Goal: Transaction & Acquisition: Purchase product/service

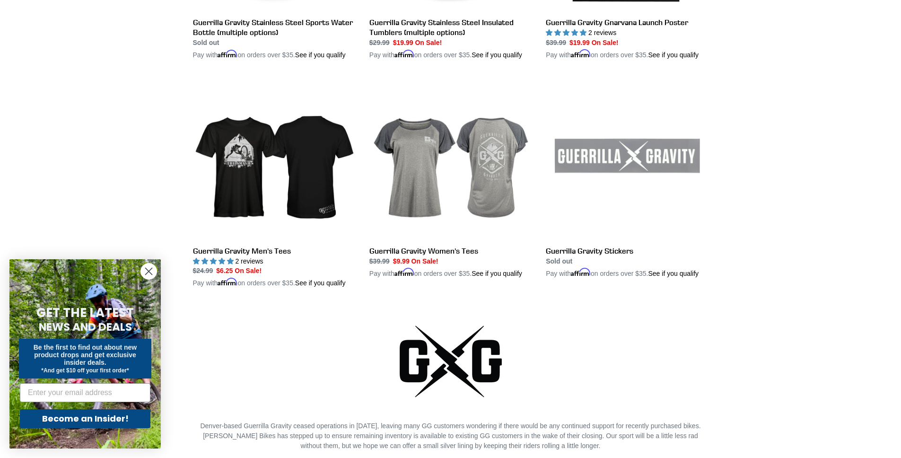
scroll to position [1620, 0]
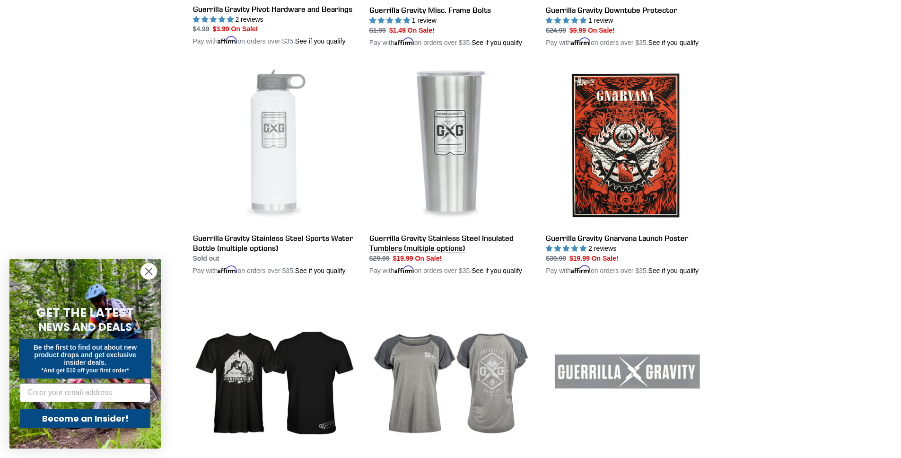
click at [401, 276] on link "Guerrilla Gravity Stainless Steel Insulated Tumblers (multiple options)" at bounding box center [450, 169] width 162 height 211
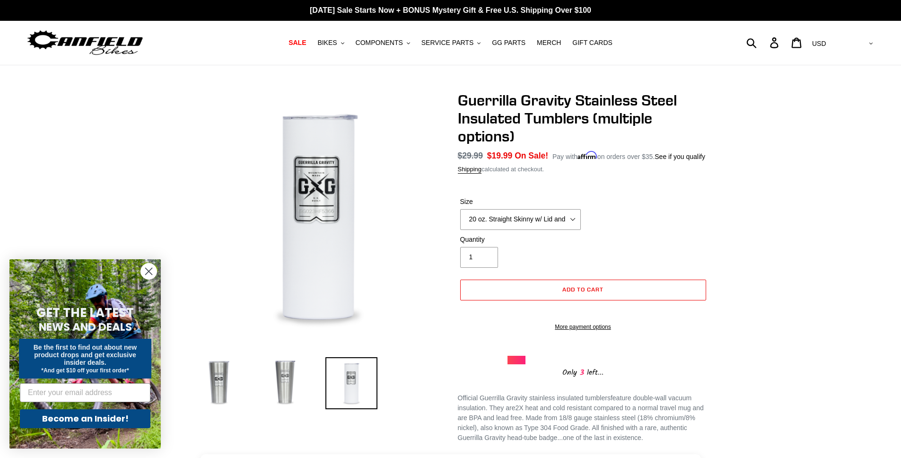
click at [288, 374] on img at bounding box center [285, 383] width 52 height 52
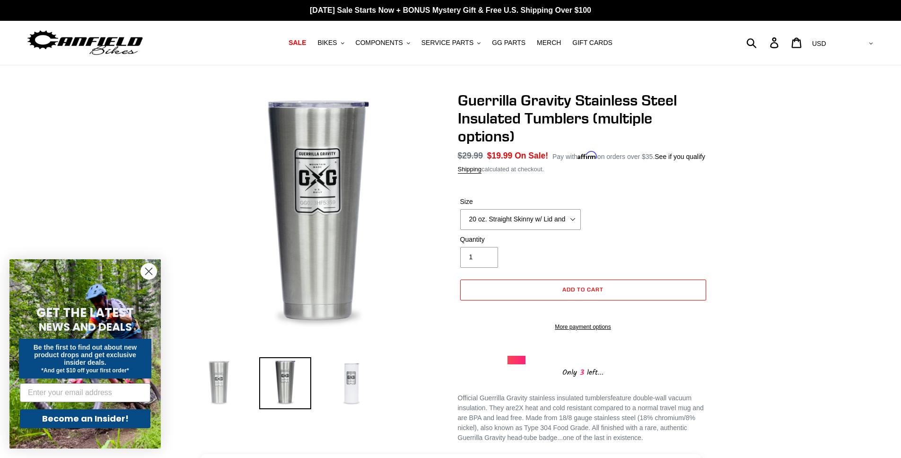
click at [237, 375] on img at bounding box center [219, 383] width 52 height 52
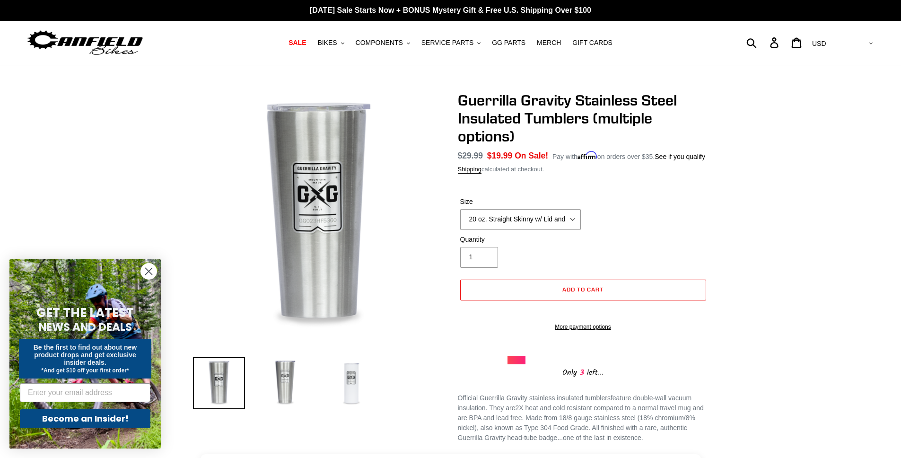
click at [270, 377] on img at bounding box center [285, 383] width 52 height 52
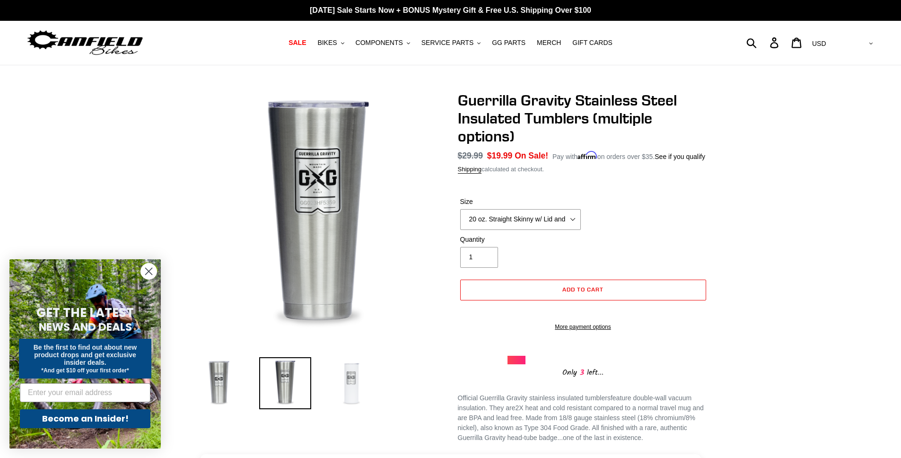
click at [337, 375] on img at bounding box center [352, 383] width 52 height 52
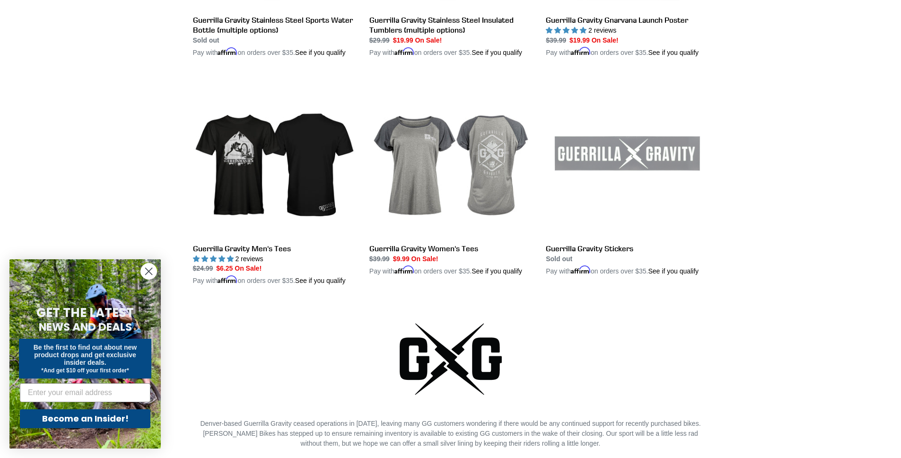
scroll to position [1886, 0]
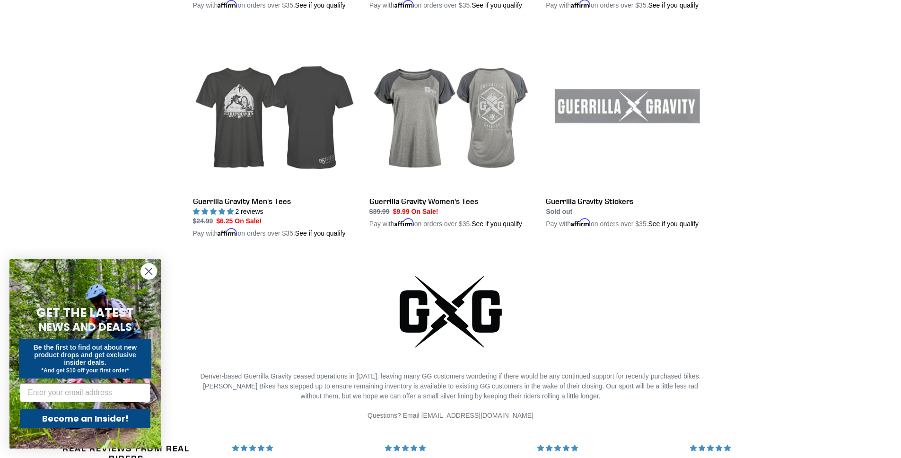
click at [277, 178] on link "Guerrilla Gravity Men's Tees" at bounding box center [274, 132] width 162 height 211
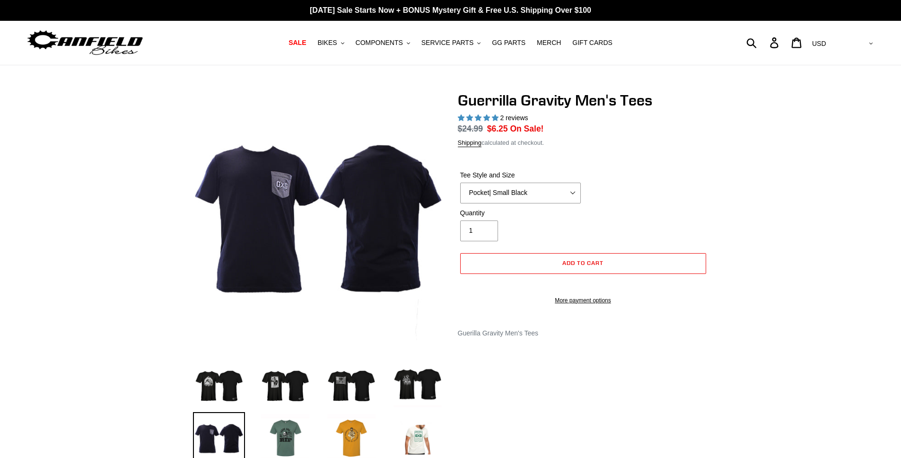
select select "highest-rating"
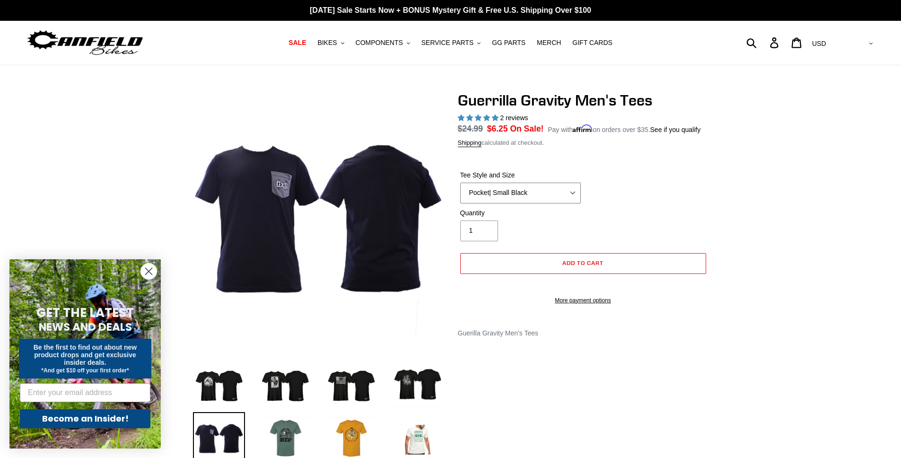
click at [511, 203] on select "Let It Rip | Small Green Let It Rip | Medium Green Megatrail | Small Black Mega…" at bounding box center [520, 193] width 121 height 21
click at [460, 194] on select "Let It Rip | Small Green Let It Rip | Medium Green Megatrail | Small Black Mega…" at bounding box center [520, 193] width 121 height 21
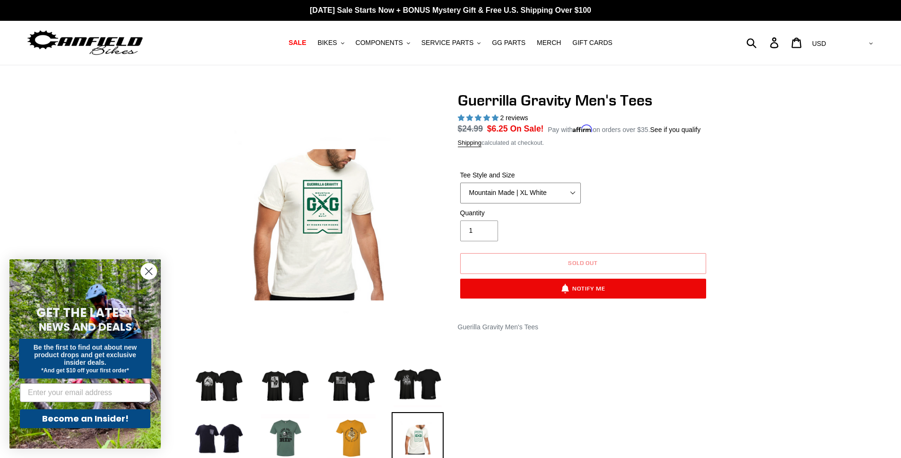
click at [526, 203] on select "Let It Rip | Small Green Let It Rip | Medium Green Megatrail | Small Black Mega…" at bounding box center [520, 193] width 121 height 21
click at [460, 194] on select "Let It Rip | Small Green Let It Rip | Medium Green Megatrail | Small Black Mega…" at bounding box center [520, 193] width 121 height 21
click at [530, 203] on select "Let It Rip | Small Green Let It Rip | Medium Green Megatrail | Small Black Mega…" at bounding box center [520, 193] width 121 height 21
click at [460, 194] on select "Let It Rip | Small Green Let It Rip | Medium Green Megatrail | Small Black Mega…" at bounding box center [520, 193] width 121 height 21
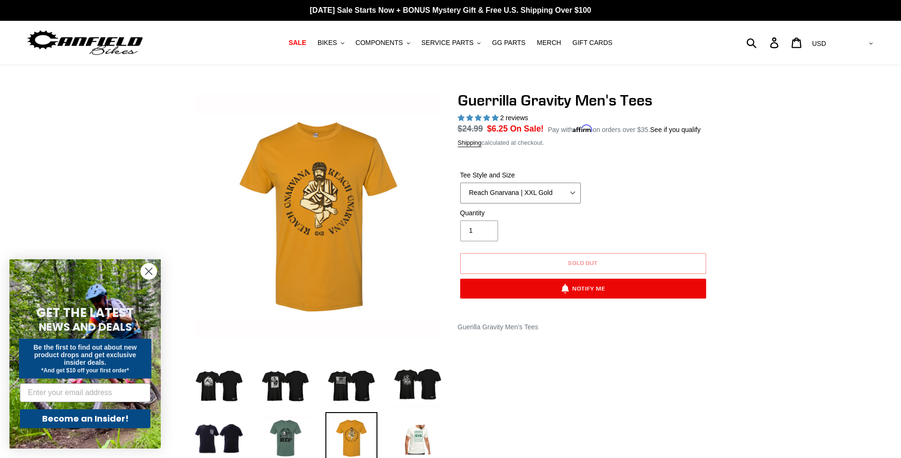
click at [531, 203] on select "Let It Rip | Small Green Let It Rip | Medium Green Megatrail | Small Black Mega…" at bounding box center [520, 193] width 121 height 21
click at [460, 194] on select "Let It Rip | Small Green Let It Rip | Medium Green Megatrail | Small Black Mega…" at bounding box center [520, 193] width 121 height 21
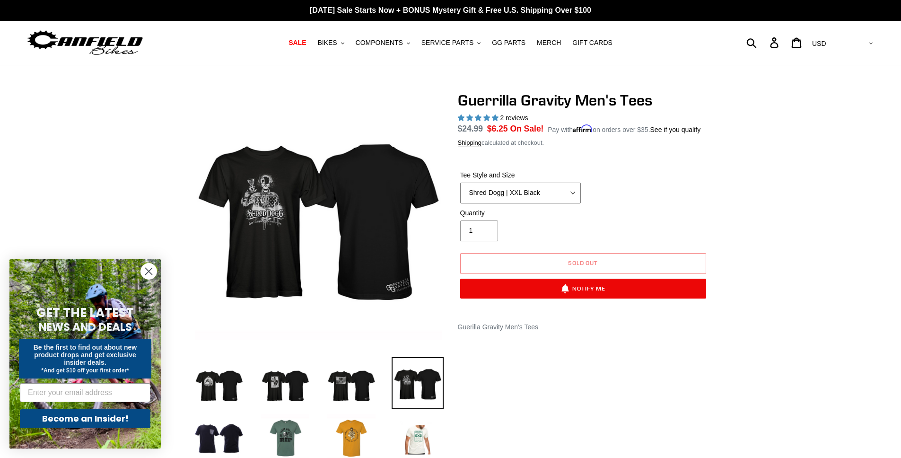
click at [471, 201] on select "Let It Rip | Small Green Let It Rip | Medium Green Megatrail | Small Black Mega…" at bounding box center [520, 193] width 121 height 21
select select "Reach Gnarvana | XXL Gold"
click at [460, 194] on select "Let It Rip | Small Green Let It Rip | Medium Green Megatrail | Small Black Mega…" at bounding box center [520, 193] width 121 height 21
